Goal: Task Accomplishment & Management: Manage account settings

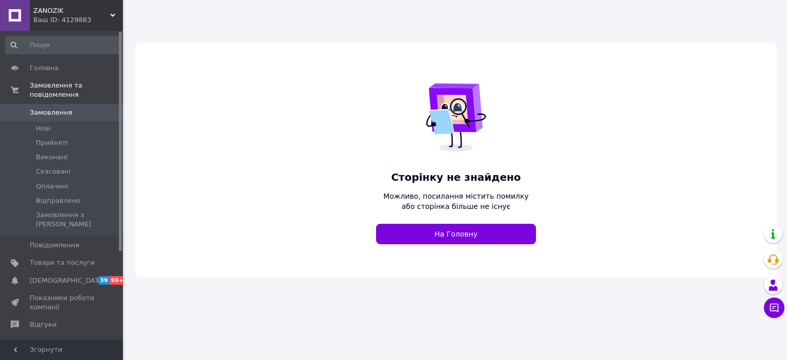
click at [75, 8] on span "ZANOZIK" at bounding box center [71, 10] width 77 height 9
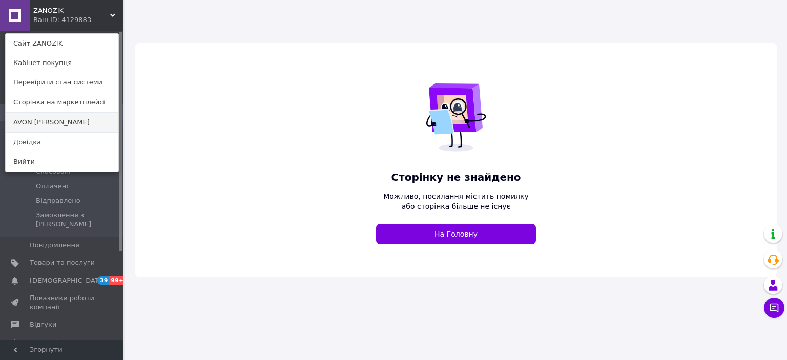
click at [36, 126] on link "AVON [PERSON_NAME]" at bounding box center [62, 122] width 113 height 19
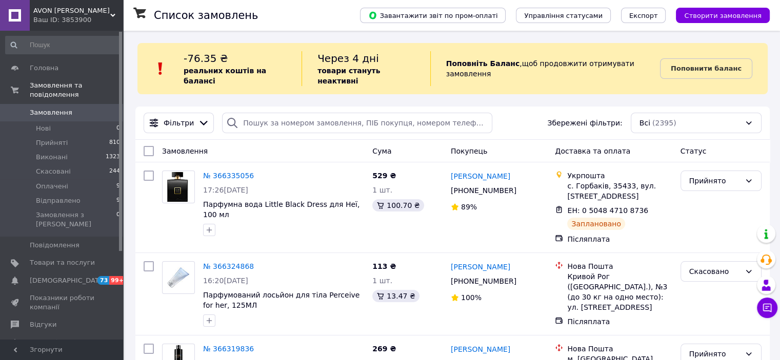
scroll to position [125, 0]
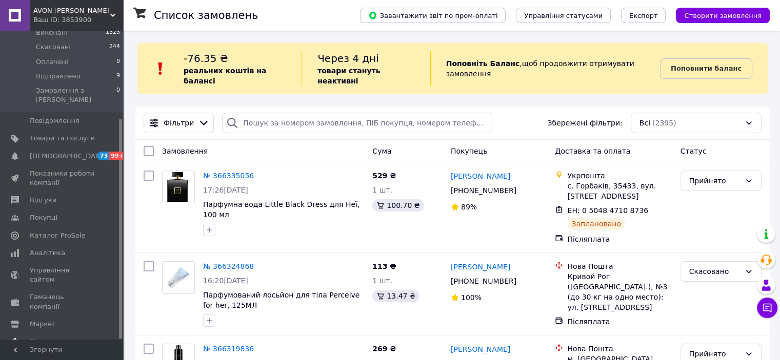
click at [38, 337] on span "Налаштування" at bounding box center [56, 341] width 52 height 9
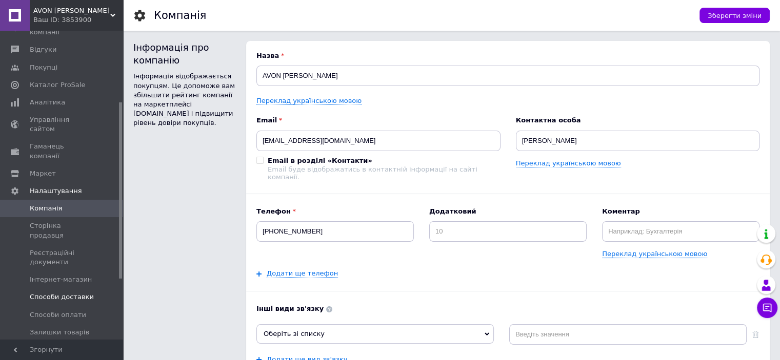
click at [65, 293] on span "Способи доставки" at bounding box center [62, 297] width 64 height 9
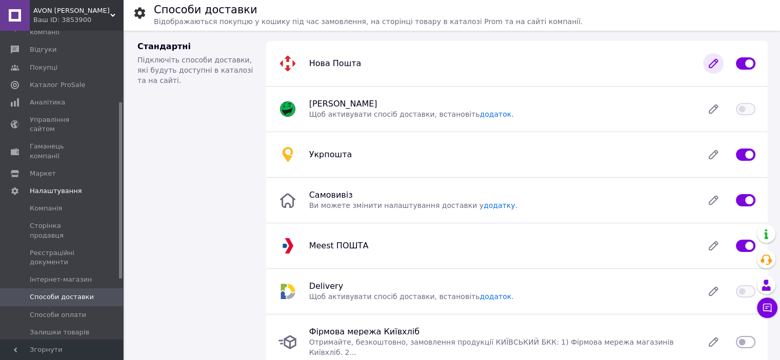
click at [712, 62] on icon at bounding box center [713, 63] width 8 height 8
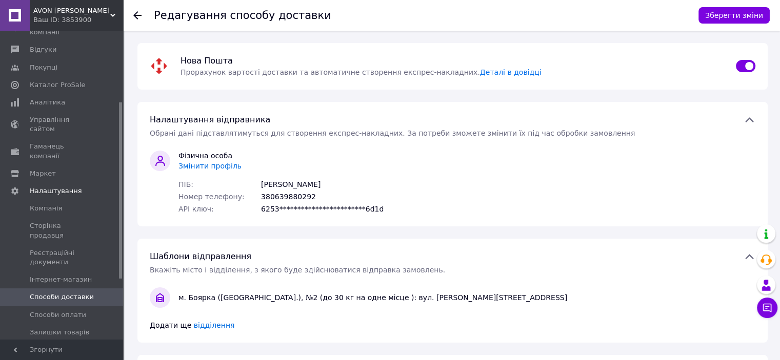
click at [750, 120] on icon at bounding box center [749, 119] width 8 height 5
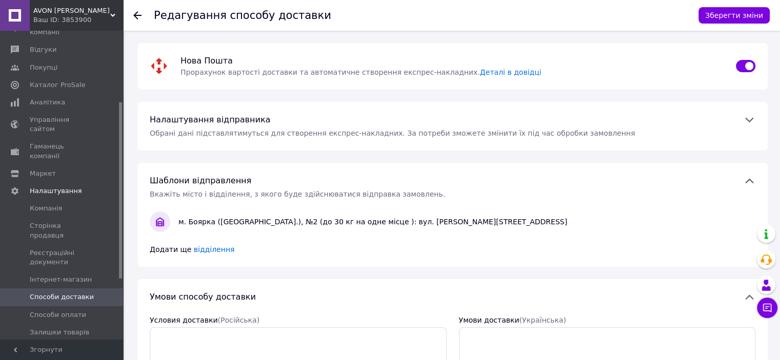
click at [750, 120] on icon at bounding box center [749, 120] width 8 height 5
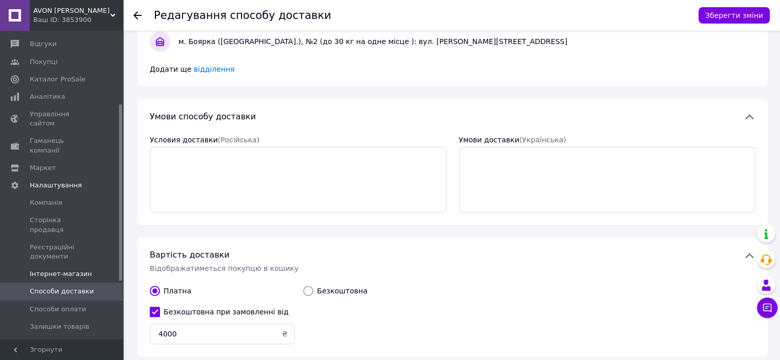
scroll to position [128, 0]
click at [48, 166] on span "Маркет" at bounding box center [43, 170] width 26 height 9
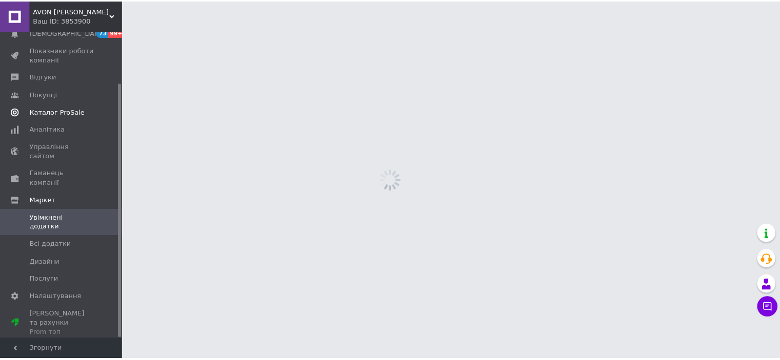
scroll to position [63, 0]
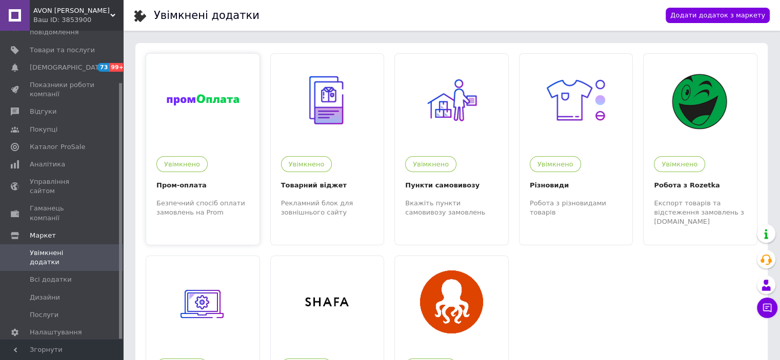
click at [179, 176] on div "Увімкнено Пром-оплата Безпечний спосіб оплати замовлень на Prom" at bounding box center [202, 181] width 113 height 71
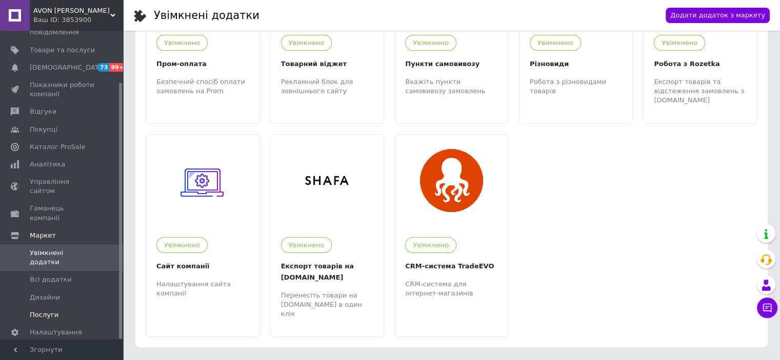
click at [57, 307] on link "Послуги" at bounding box center [63, 315] width 126 height 17
click at [36, 328] on span "Налаштування" at bounding box center [56, 332] width 52 height 9
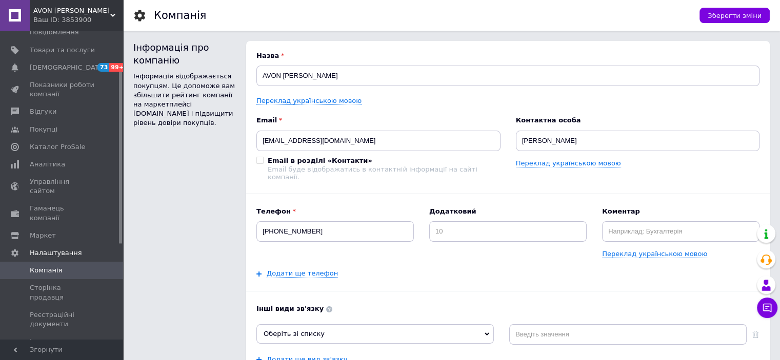
click at [39, 351] on link "Способи доставки" at bounding box center [63, 359] width 126 height 17
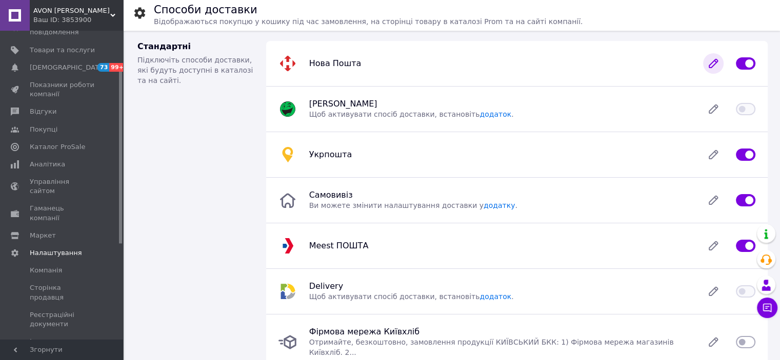
click at [708, 68] on icon at bounding box center [713, 63] width 21 height 21
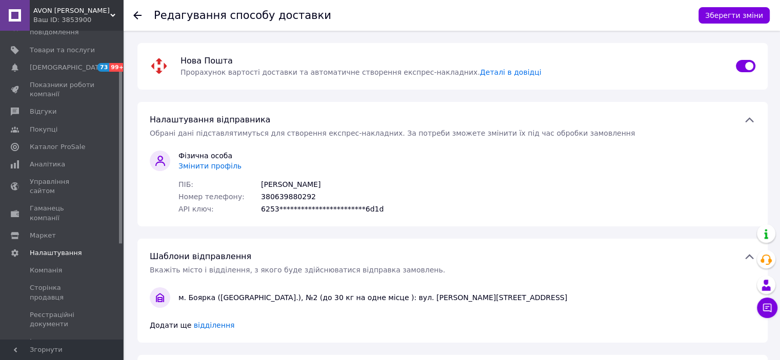
click at [196, 169] on span "Змінити профіль" at bounding box center [209, 166] width 63 height 8
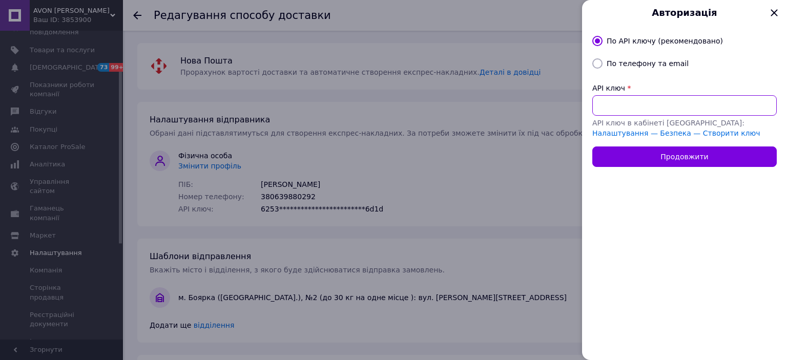
click at [615, 106] on input "API ключ" at bounding box center [685, 105] width 185 height 21
paste input "7971f167ddbfe3b0fe24e406f8a141e3"
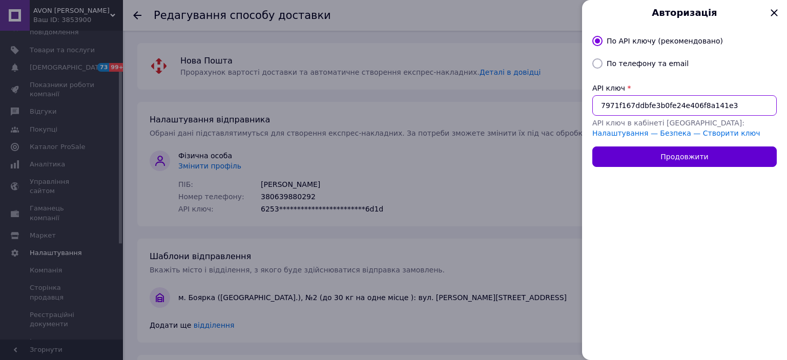
type input "7971f167ddbfe3b0fe24e406f8a141e3"
click at [625, 151] on button "Продовжити" at bounding box center [685, 157] width 185 height 21
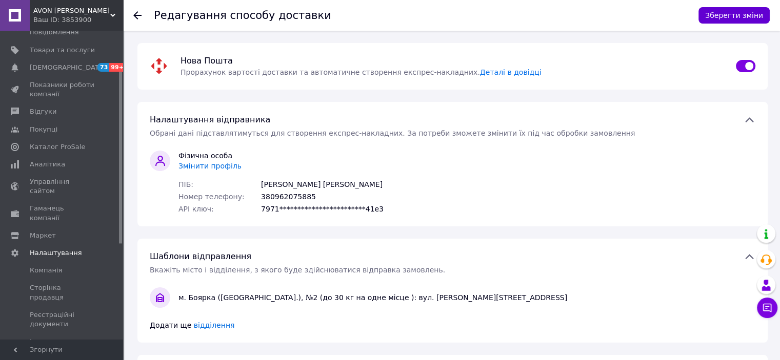
click at [736, 8] on button "Зберегти зміни" at bounding box center [733, 15] width 71 height 16
